Goal: Find specific page/section

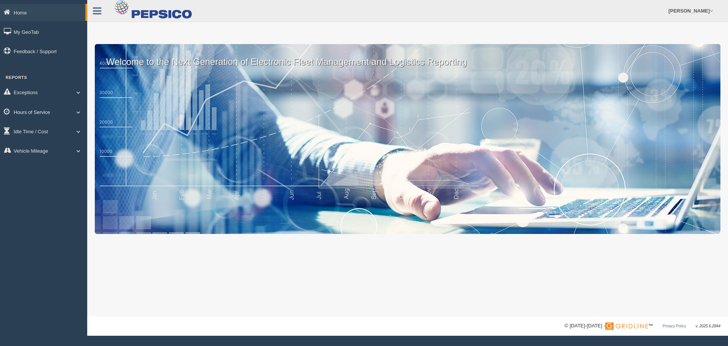
click at [51, 105] on link "Hours of Service" at bounding box center [43, 111] width 87 height 17
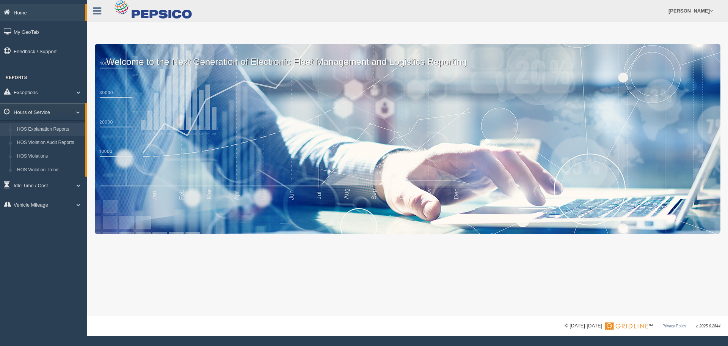
click at [49, 131] on link "HOS Explanation Reports" at bounding box center [50, 130] width 72 height 14
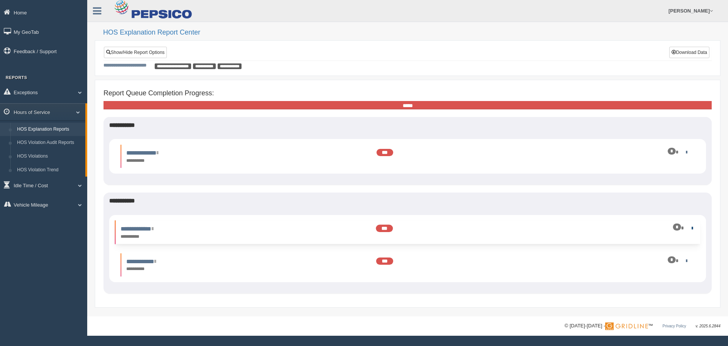
click at [688, 227] on link at bounding box center [690, 227] width 5 height 5
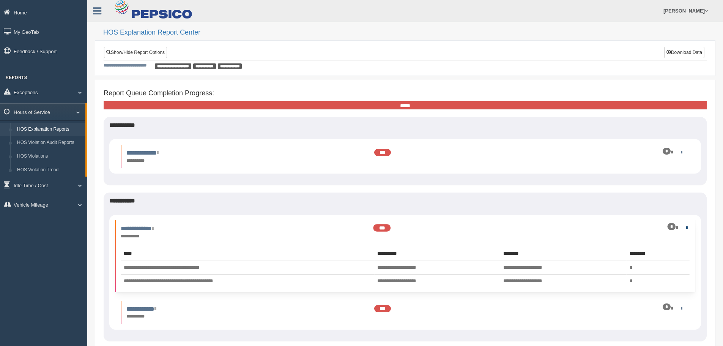
click at [688, 227] on div "*" at bounding box center [645, 226] width 88 height 7
